Goal: Task Accomplishment & Management: Manage account settings

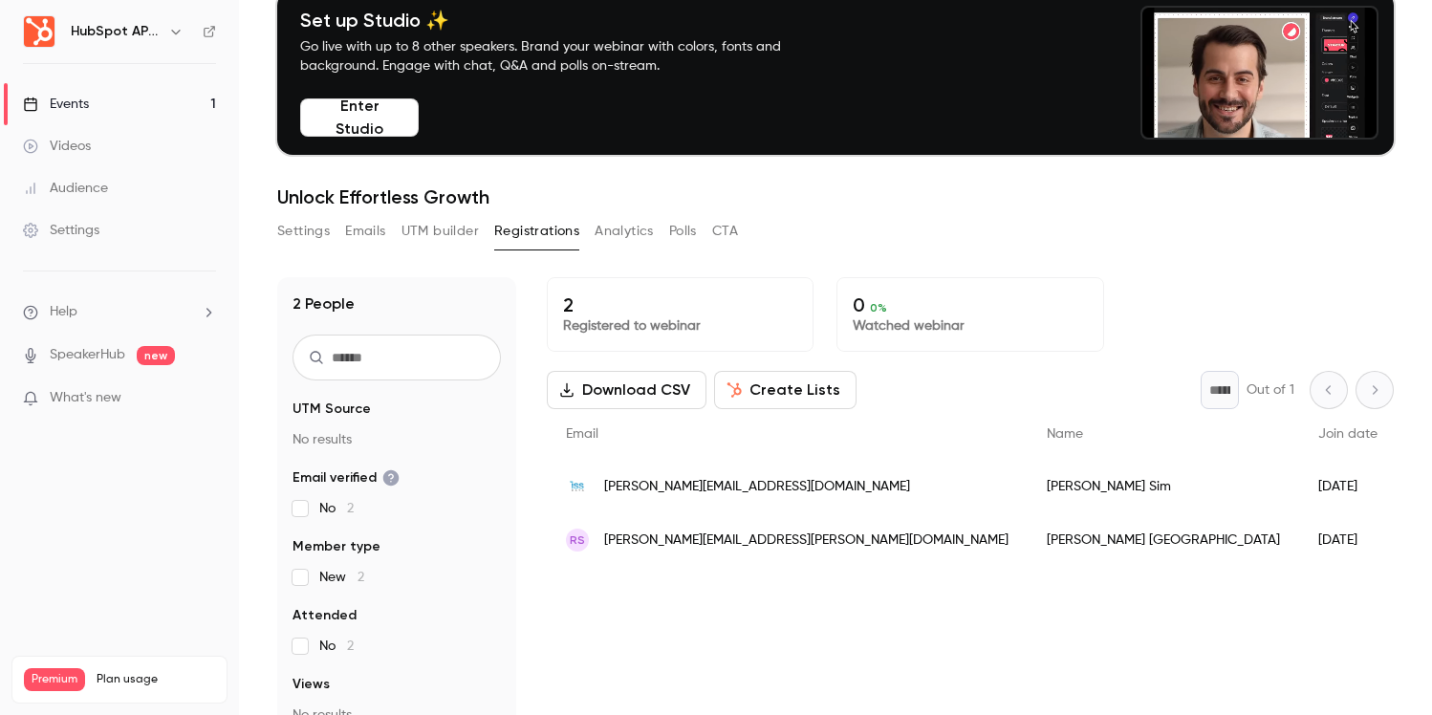
scroll to position [98, 0]
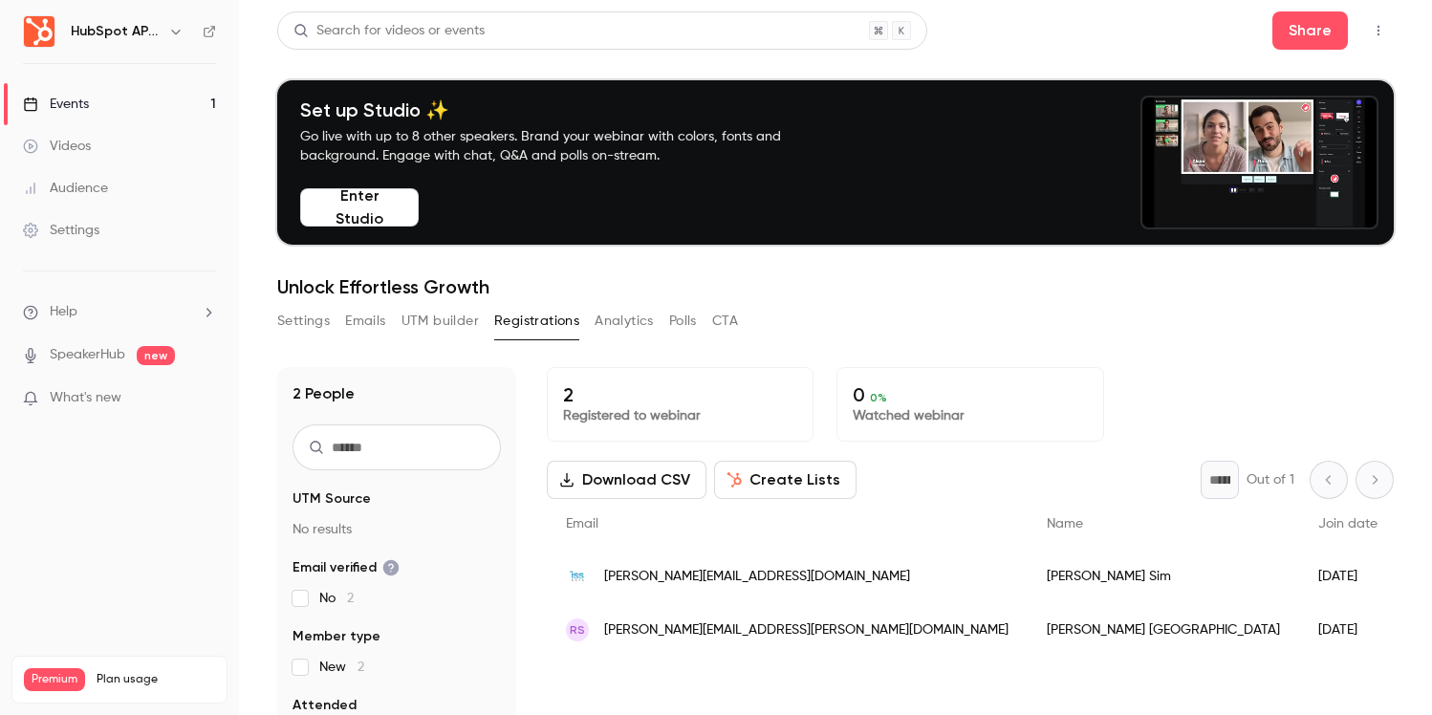
click at [688, 322] on button "Polls" at bounding box center [683, 321] width 28 height 31
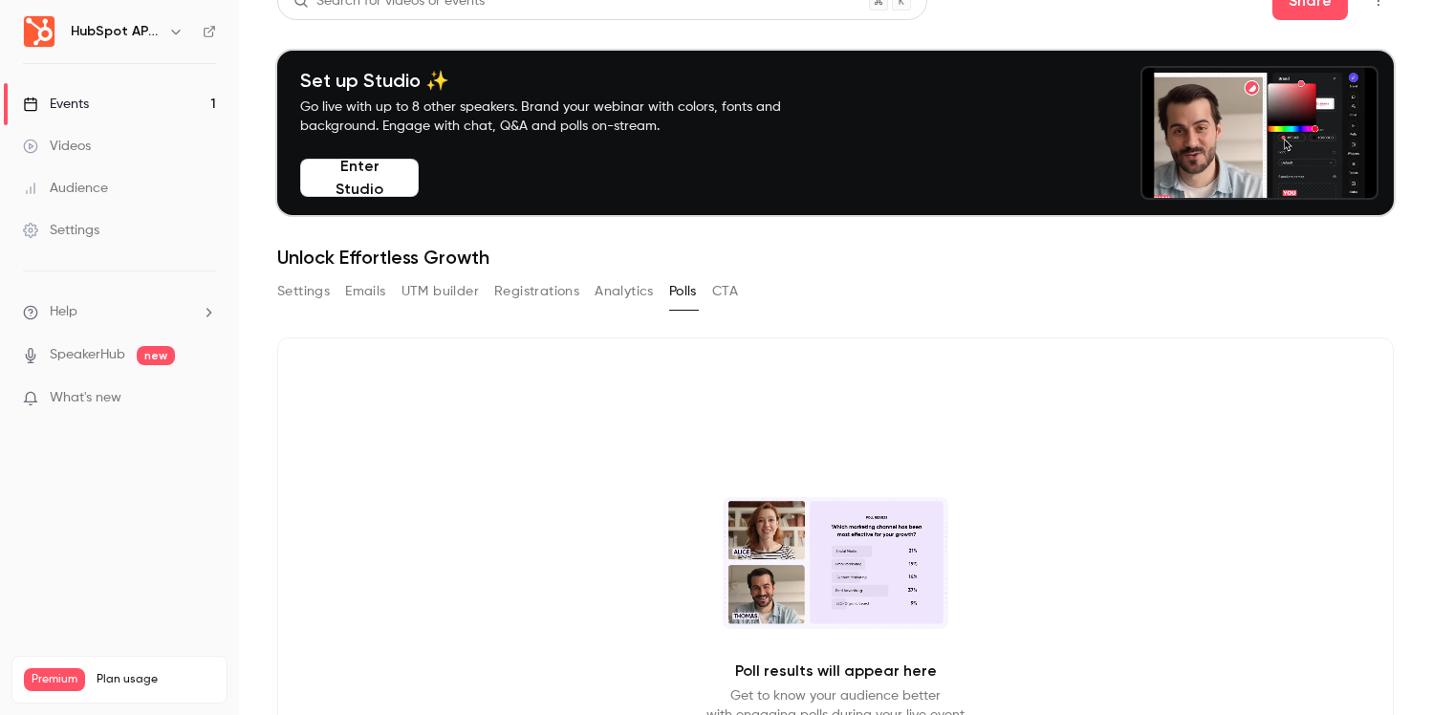
scroll to position [28, 0]
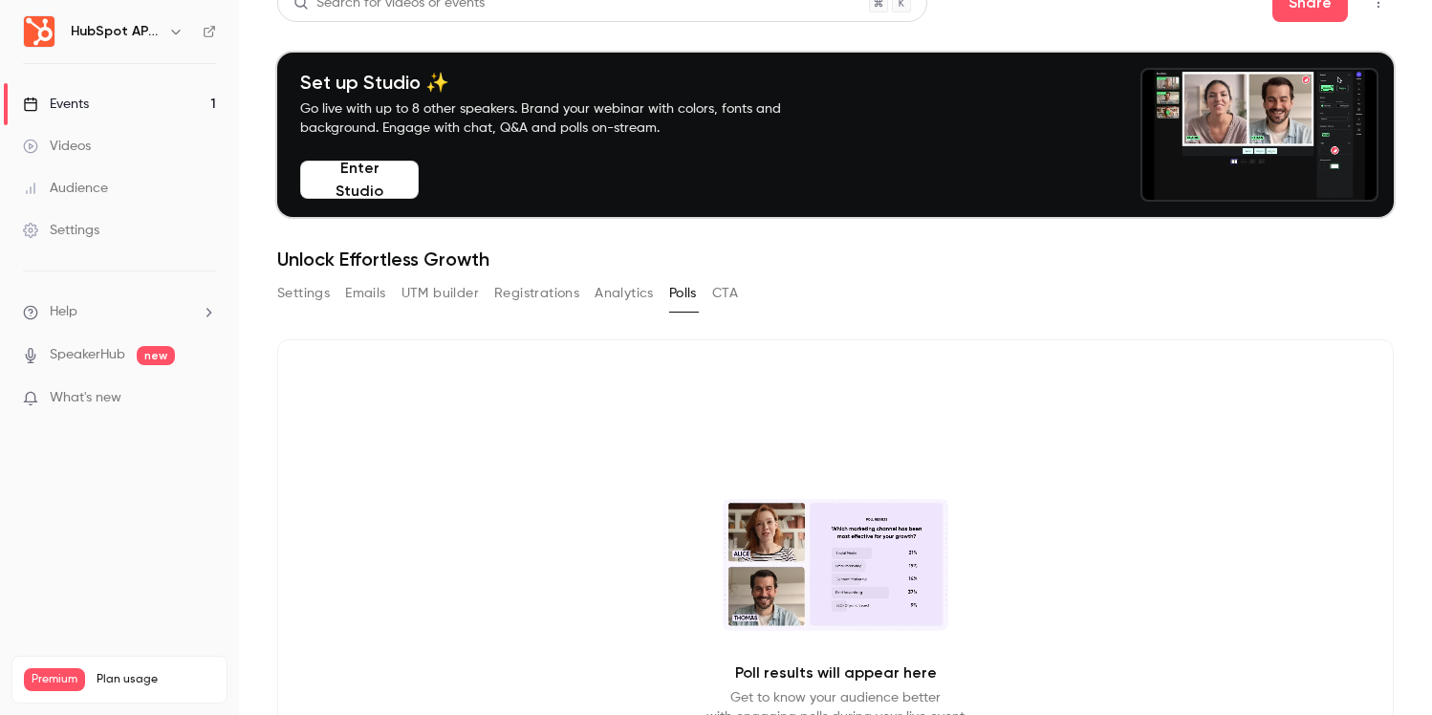
click at [327, 305] on button "Settings" at bounding box center [303, 293] width 53 height 31
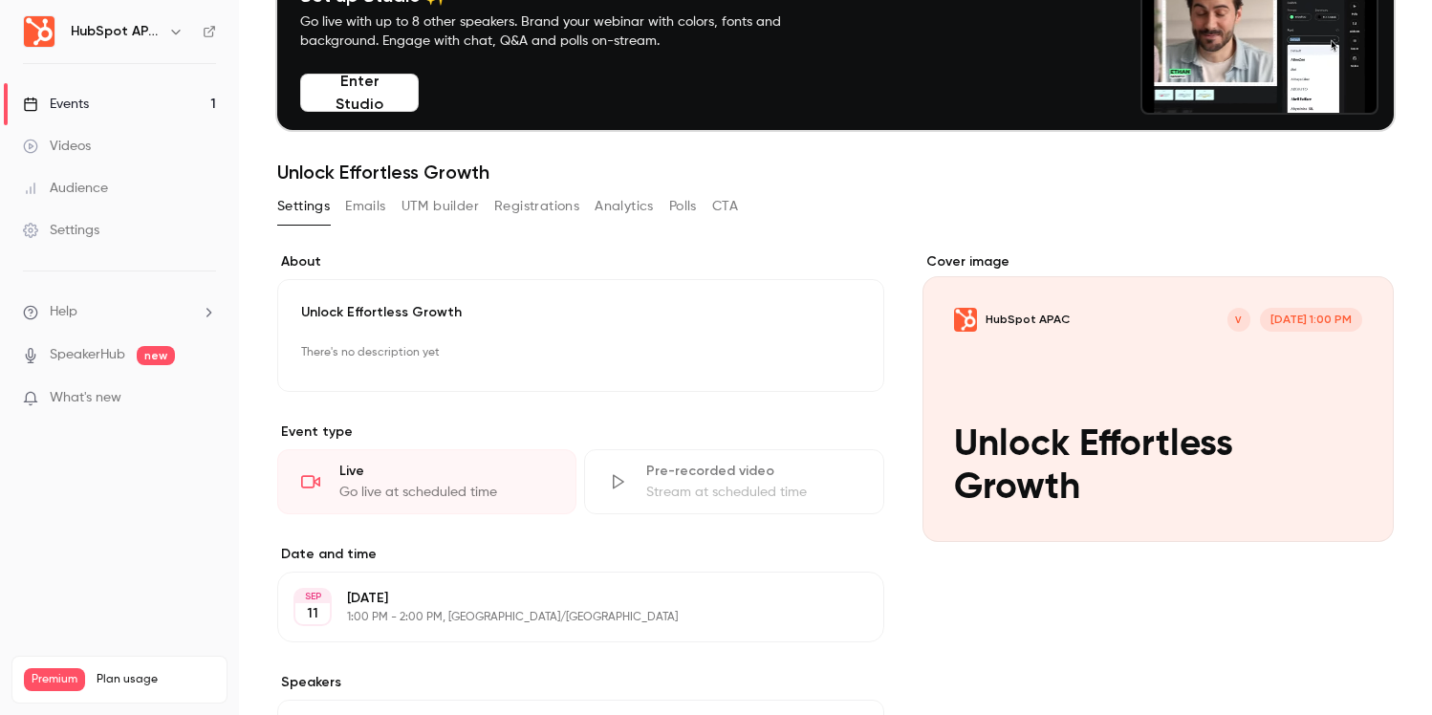
scroll to position [114, 0]
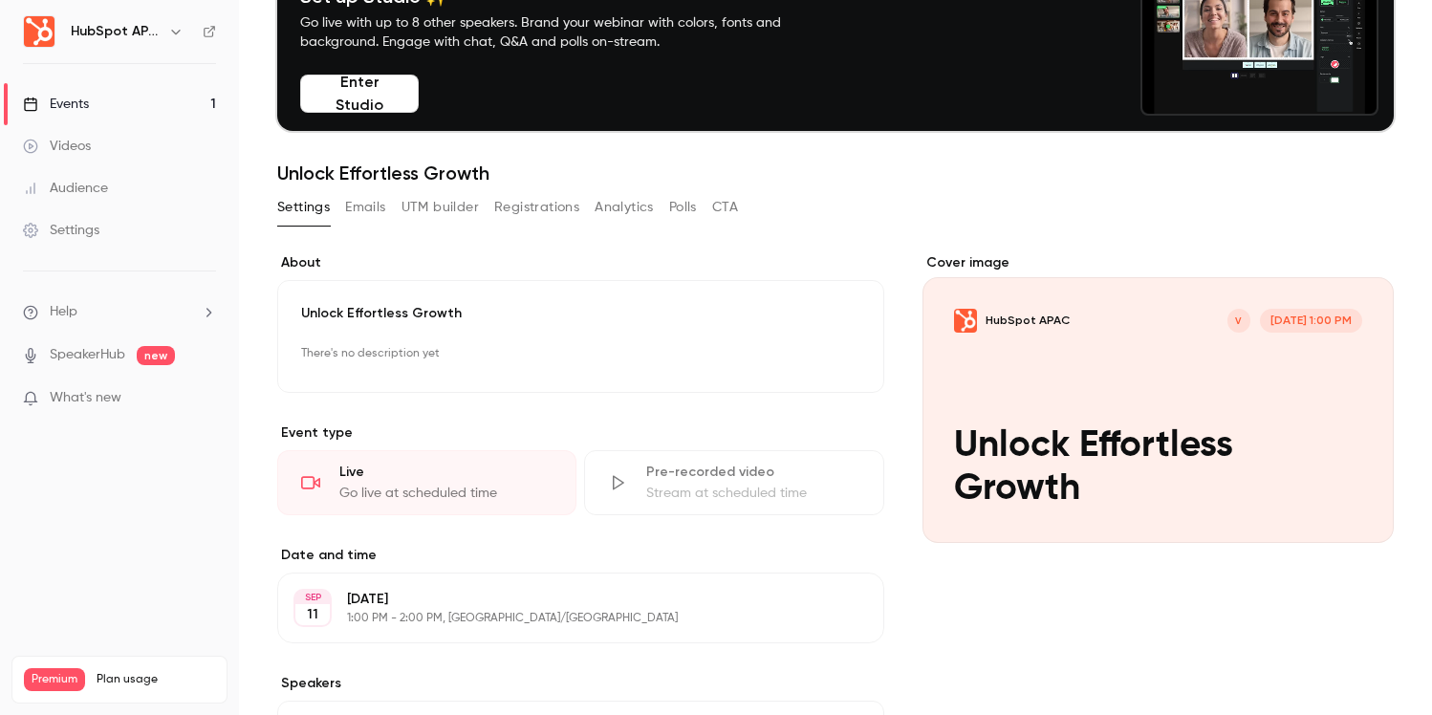
click at [689, 213] on button "Polls" at bounding box center [683, 207] width 28 height 31
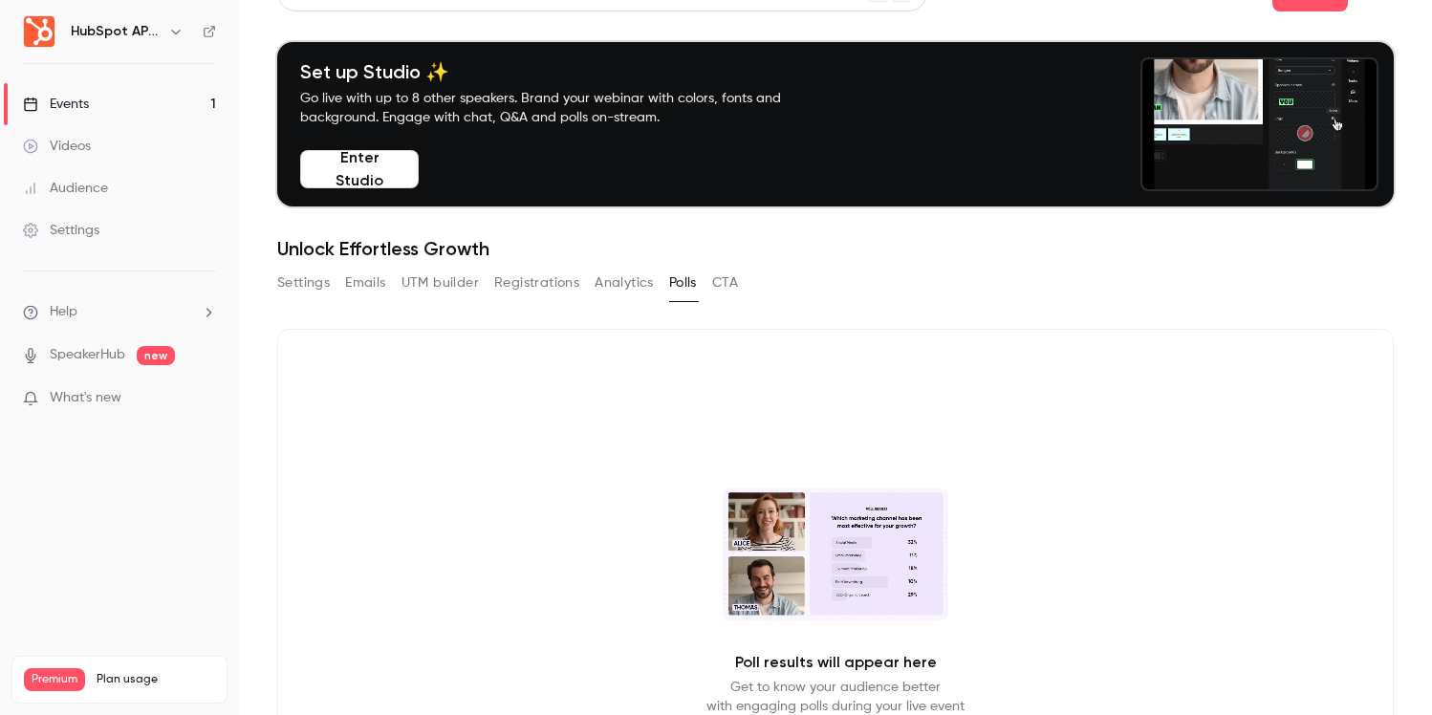
scroll to position [35, 0]
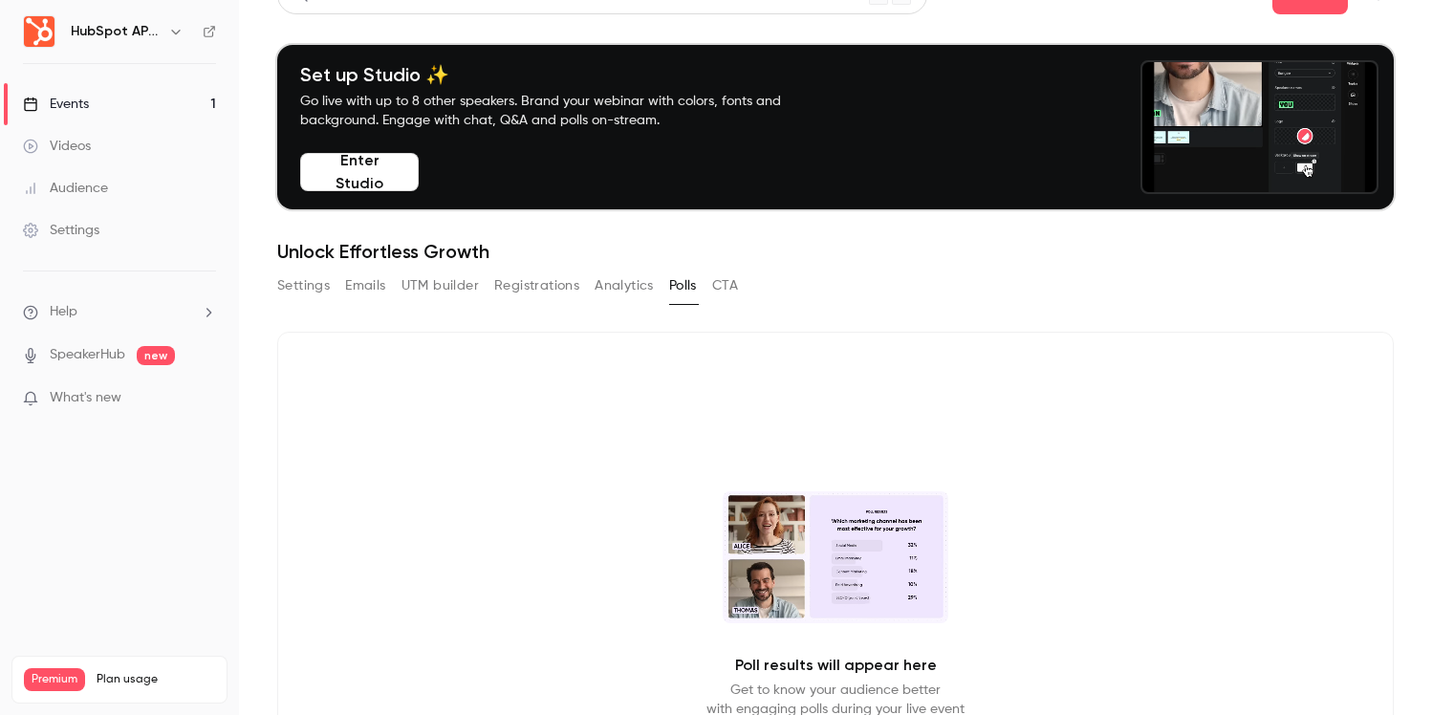
click at [314, 292] on button "Settings" at bounding box center [303, 286] width 53 height 31
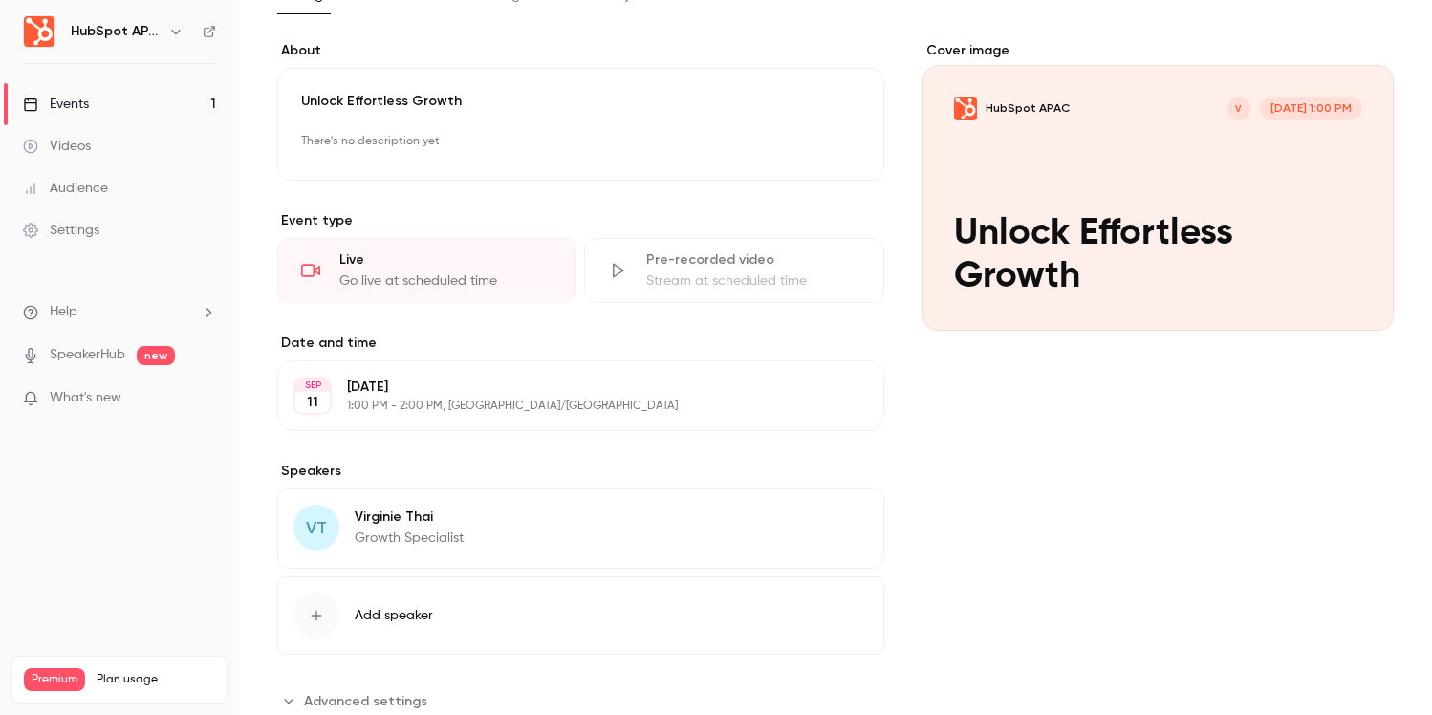
scroll to position [384, 0]
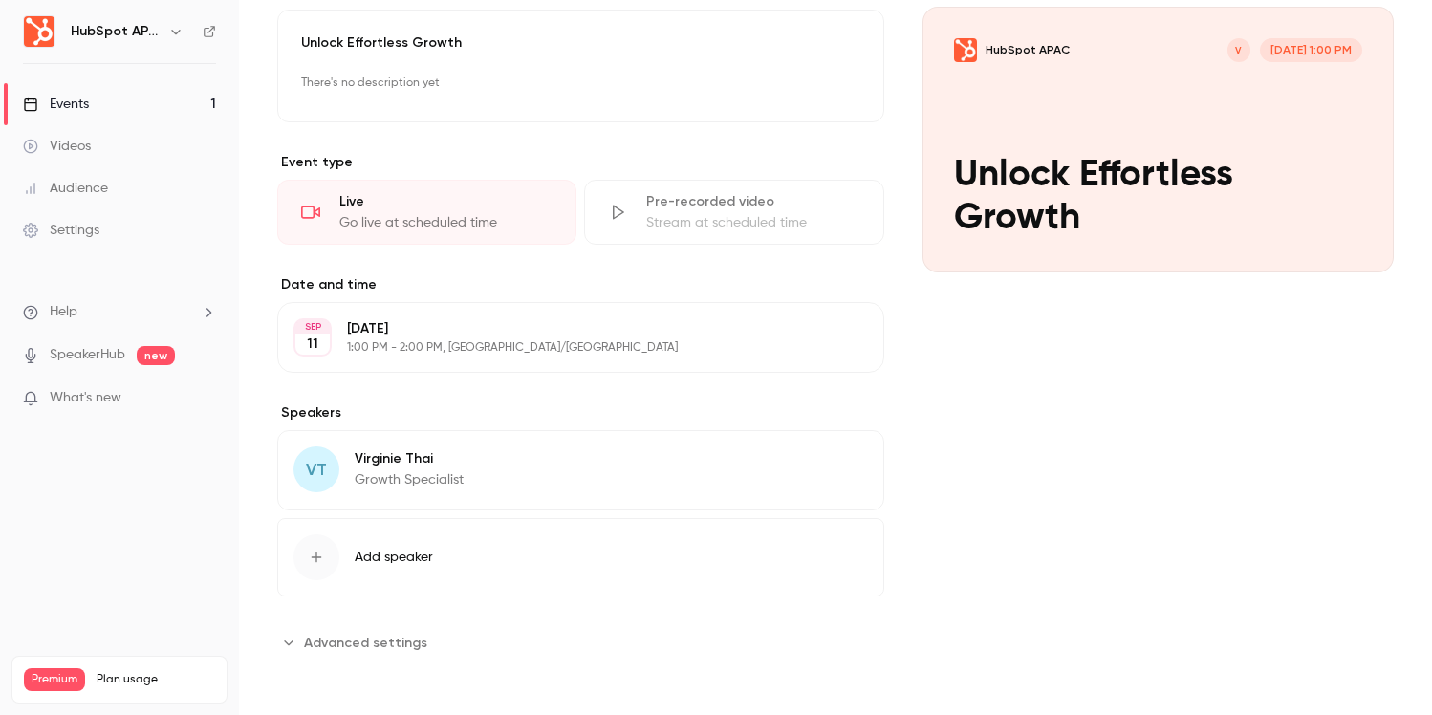
click at [393, 642] on span "Advanced settings" at bounding box center [365, 643] width 123 height 20
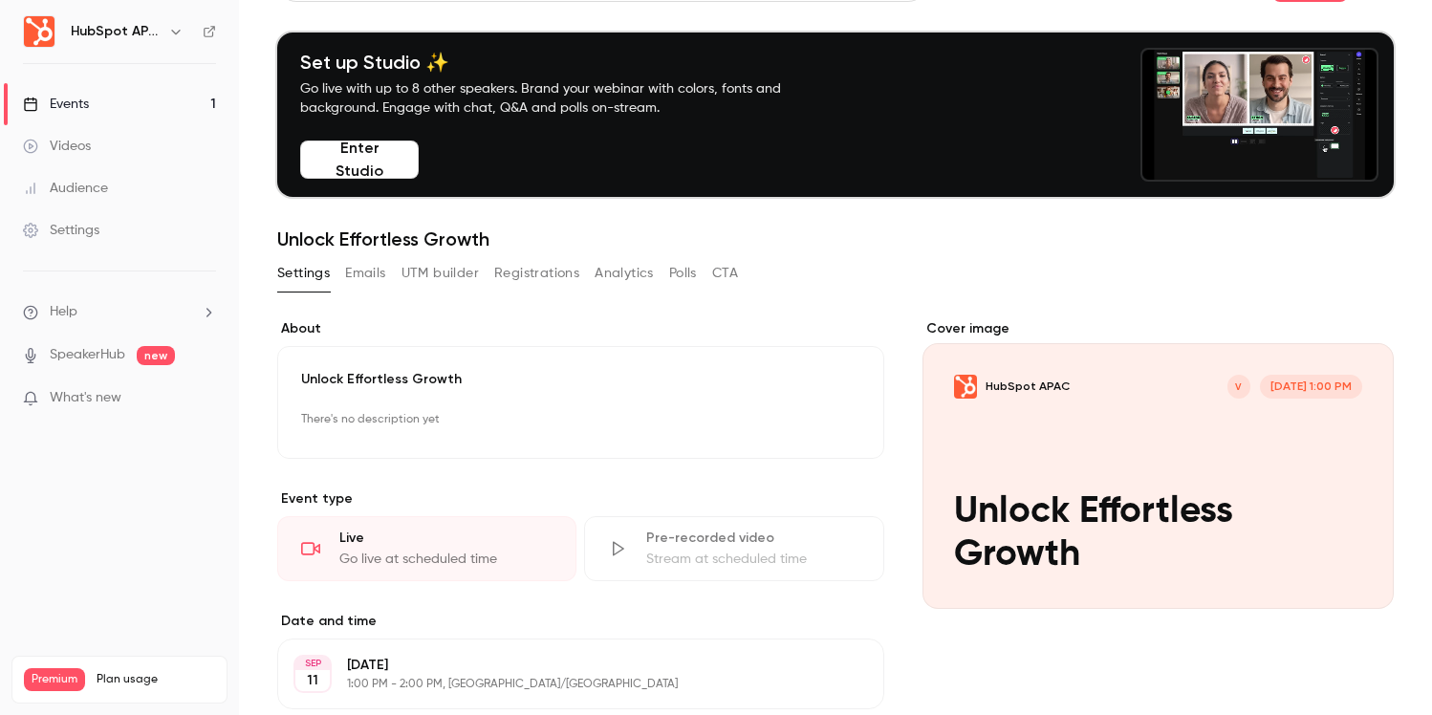
scroll to position [43, 0]
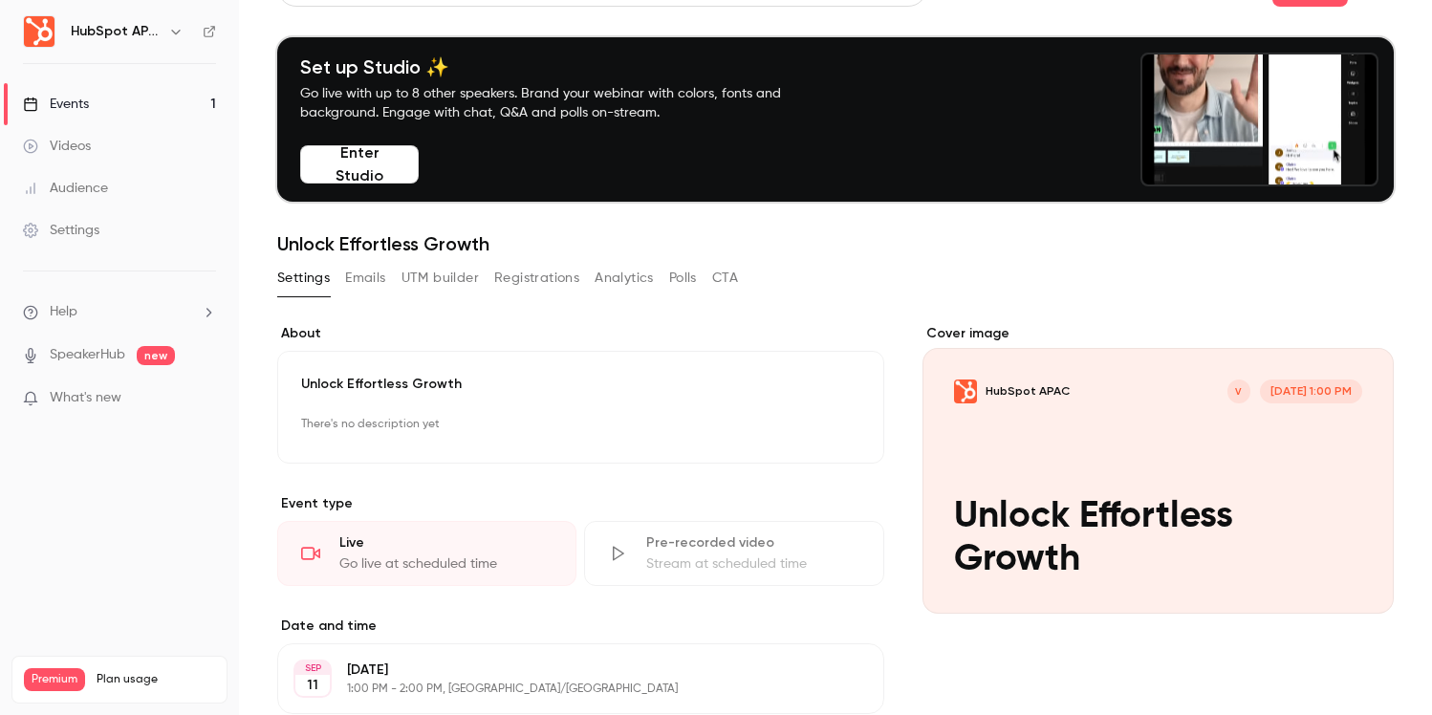
click at [378, 174] on button "Enter Studio" at bounding box center [359, 164] width 119 height 38
